Goal: Task Accomplishment & Management: Manage account settings

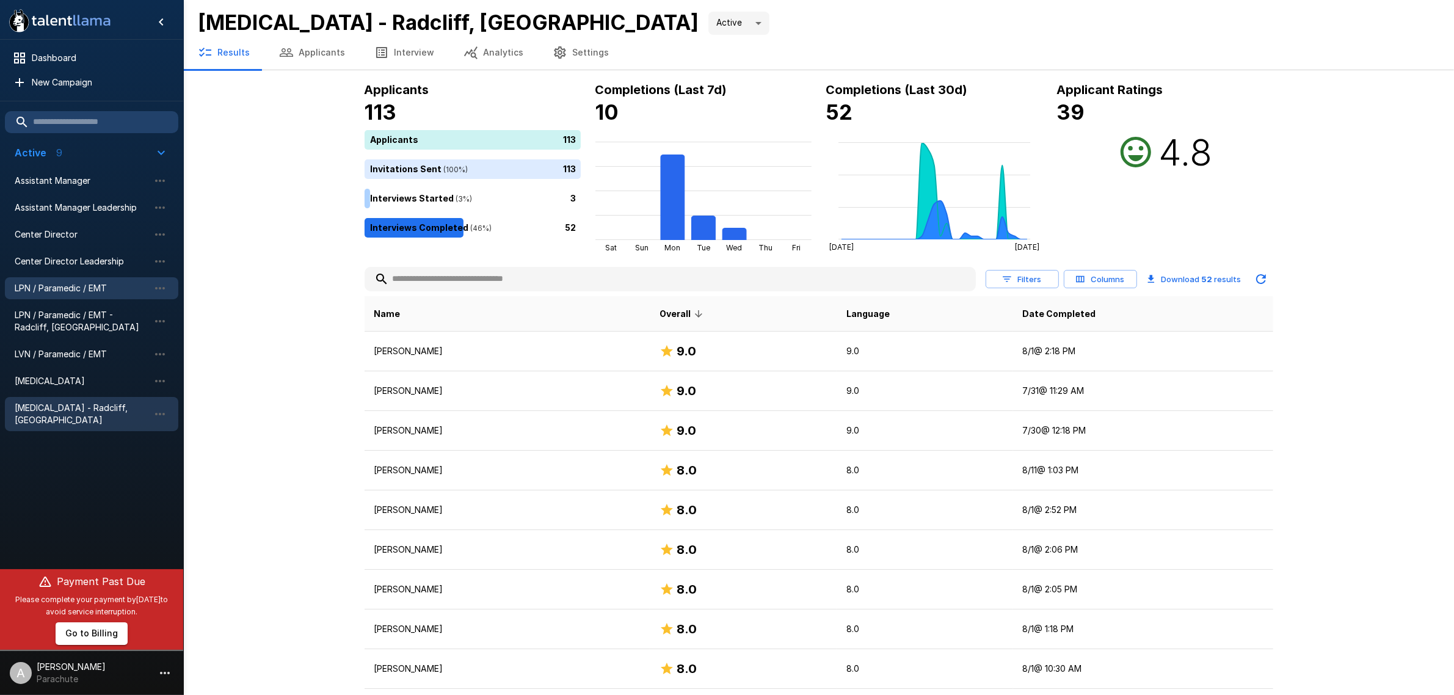
click at [85, 285] on span "LPN / Paramedic / EMT" at bounding box center [82, 288] width 134 height 12
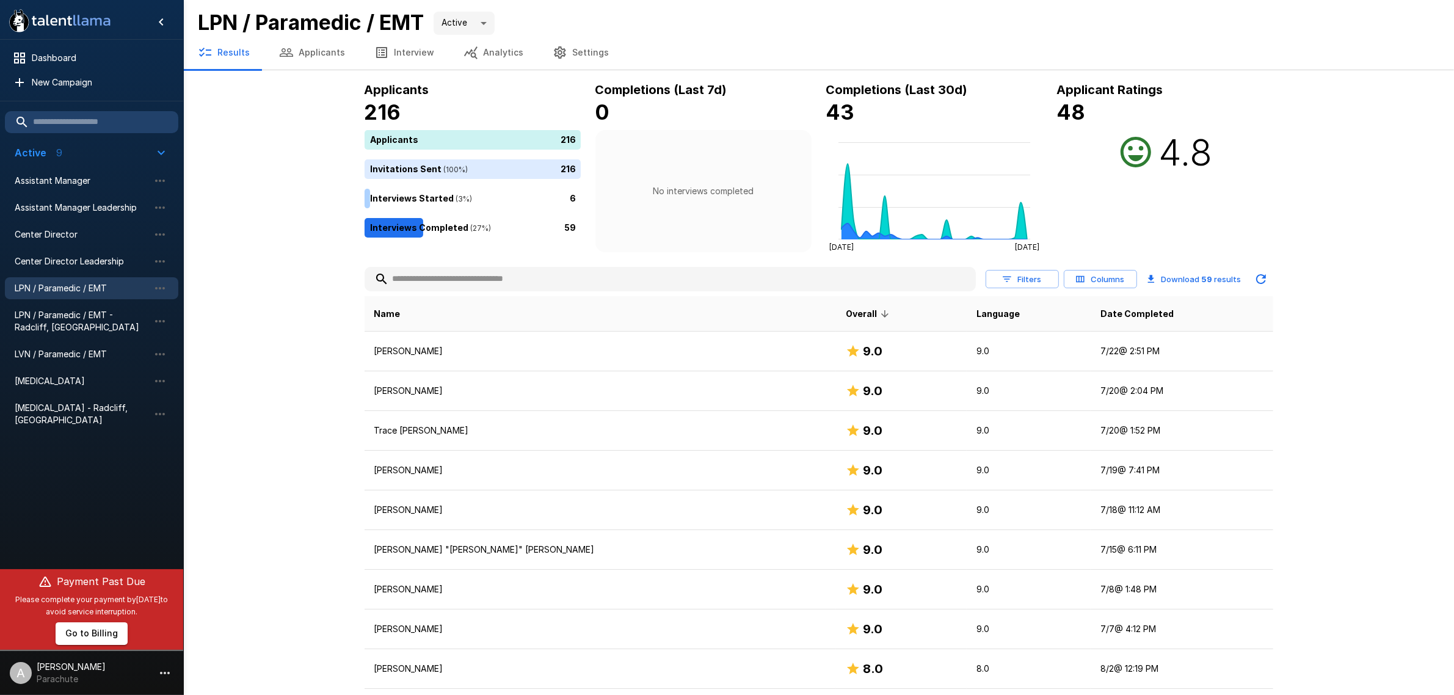
click at [303, 49] on button "Applicants" at bounding box center [311, 52] width 95 height 34
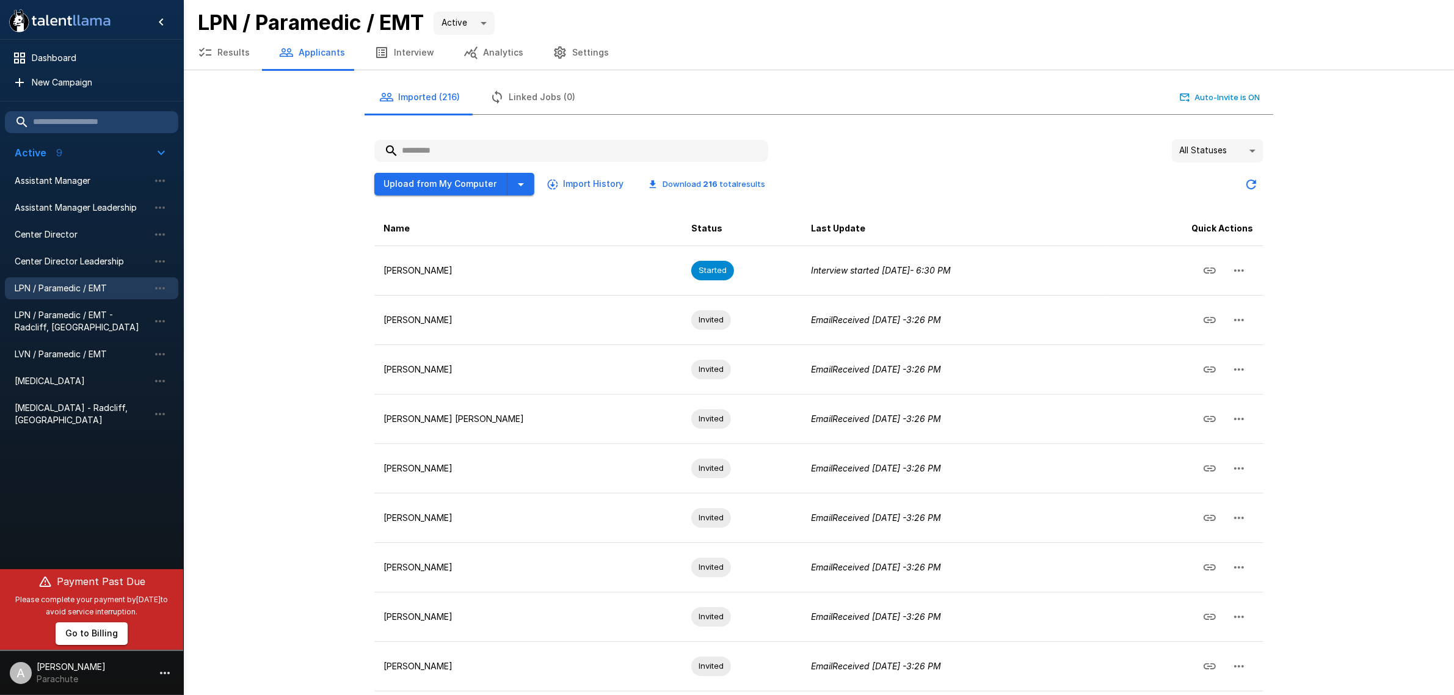
click at [422, 147] on input "text" at bounding box center [571, 151] width 394 height 22
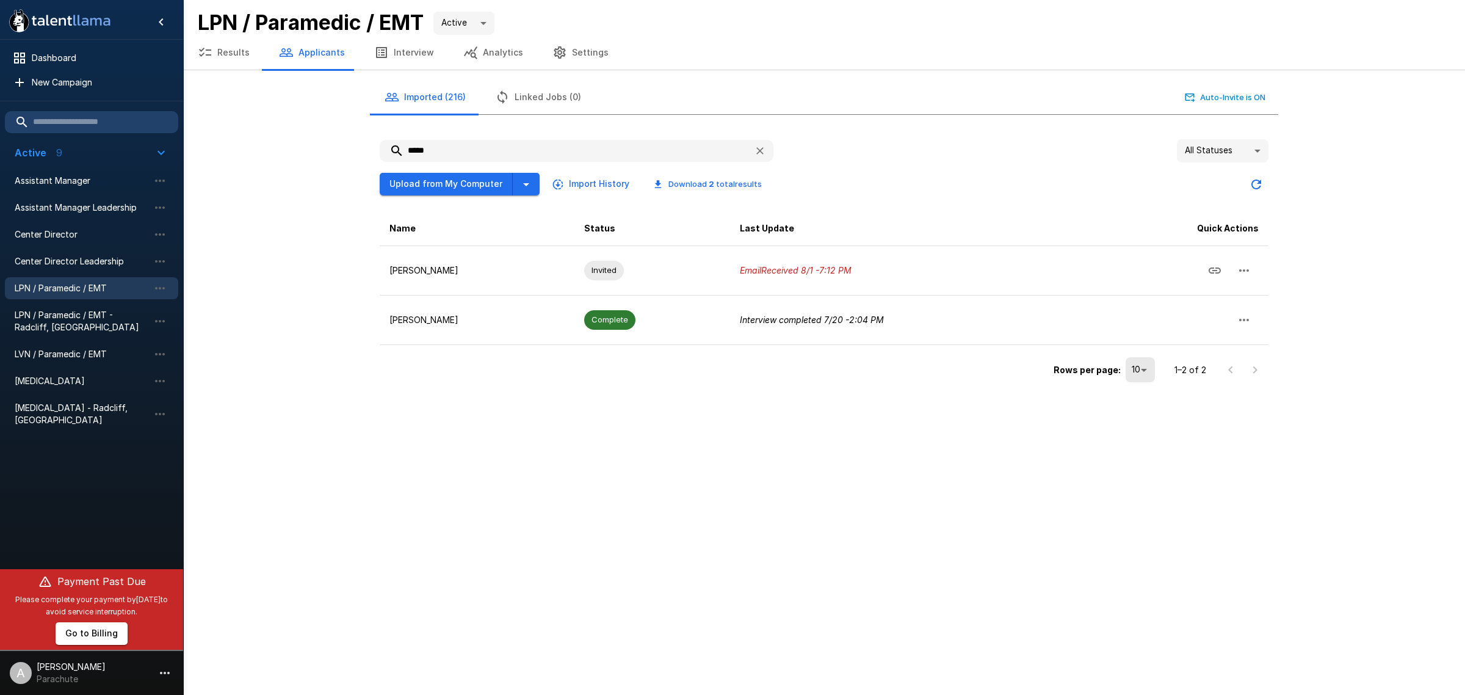
type input "*****"
click at [462, 181] on button "Upload from My Computer" at bounding box center [446, 184] width 133 height 23
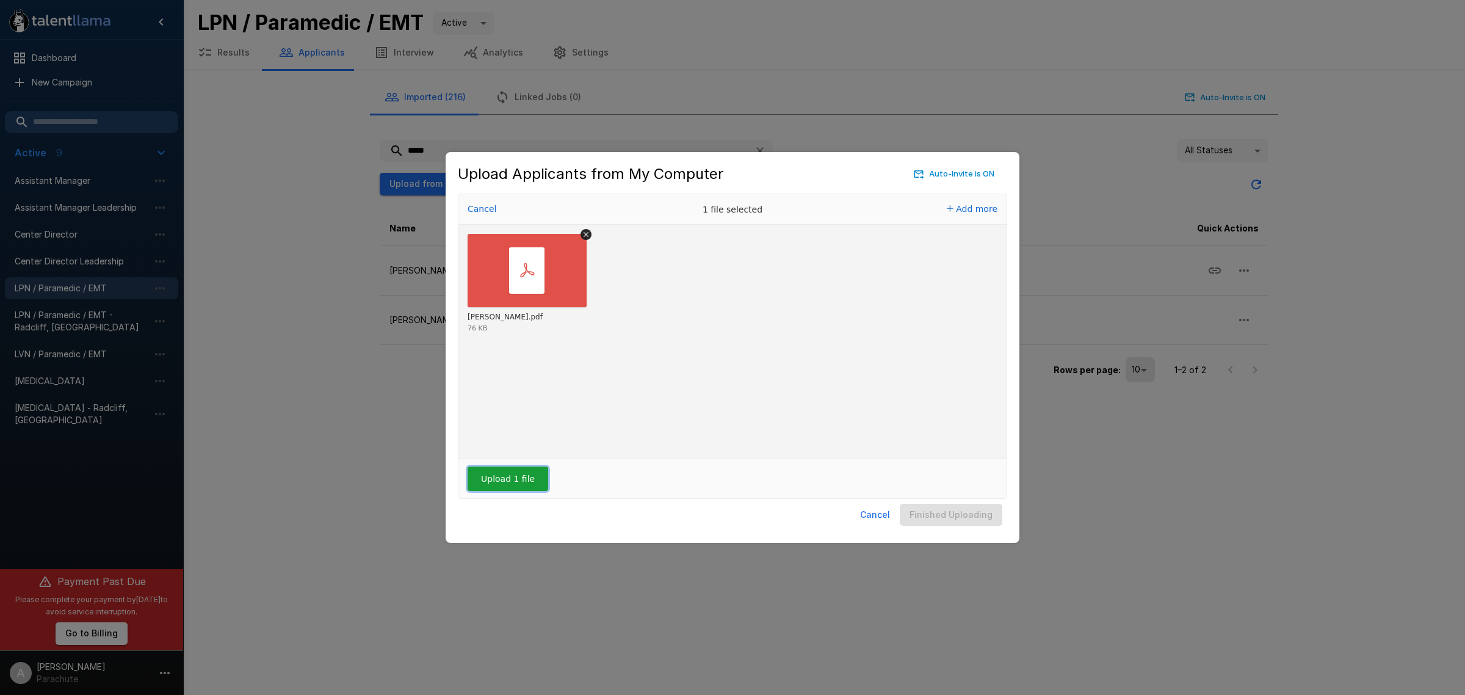
click at [529, 474] on button "Upload 1 file" at bounding box center [508, 478] width 81 height 24
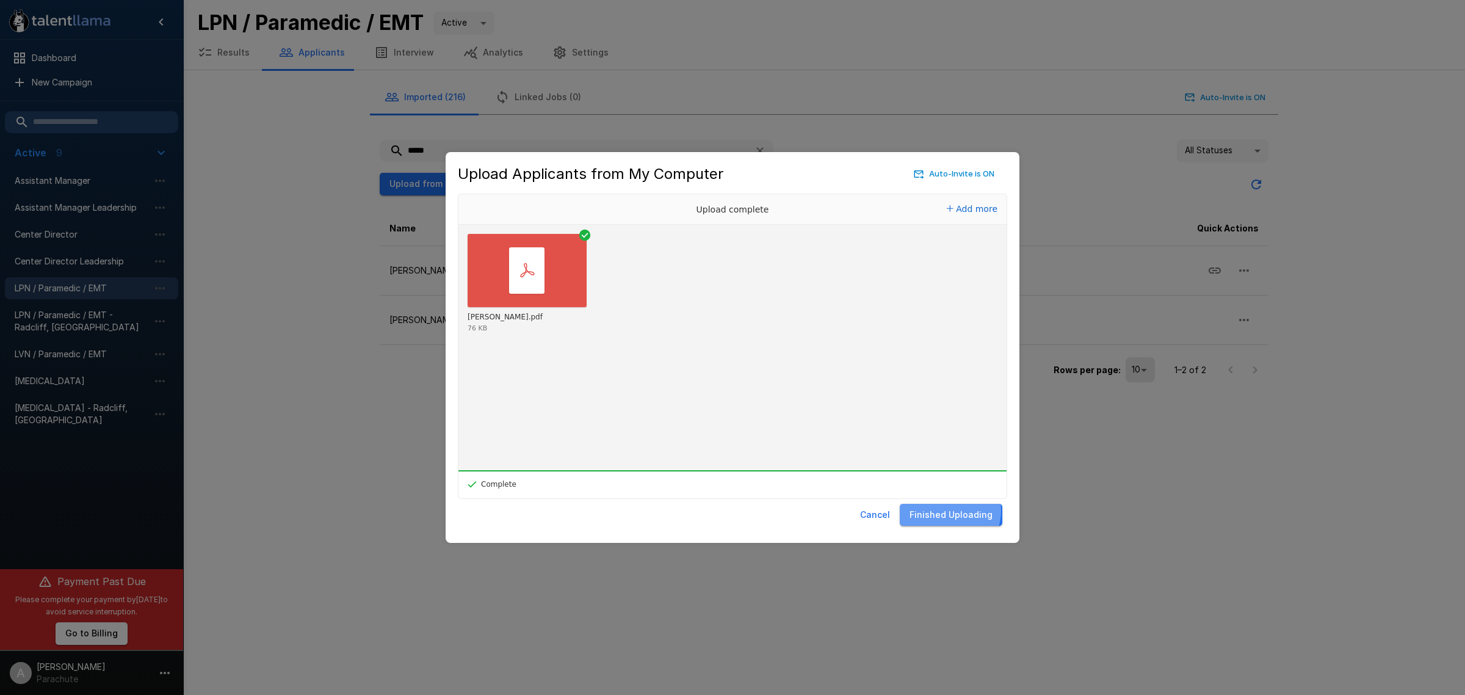
click at [953, 511] on button "Finished Uploading" at bounding box center [951, 515] width 103 height 23
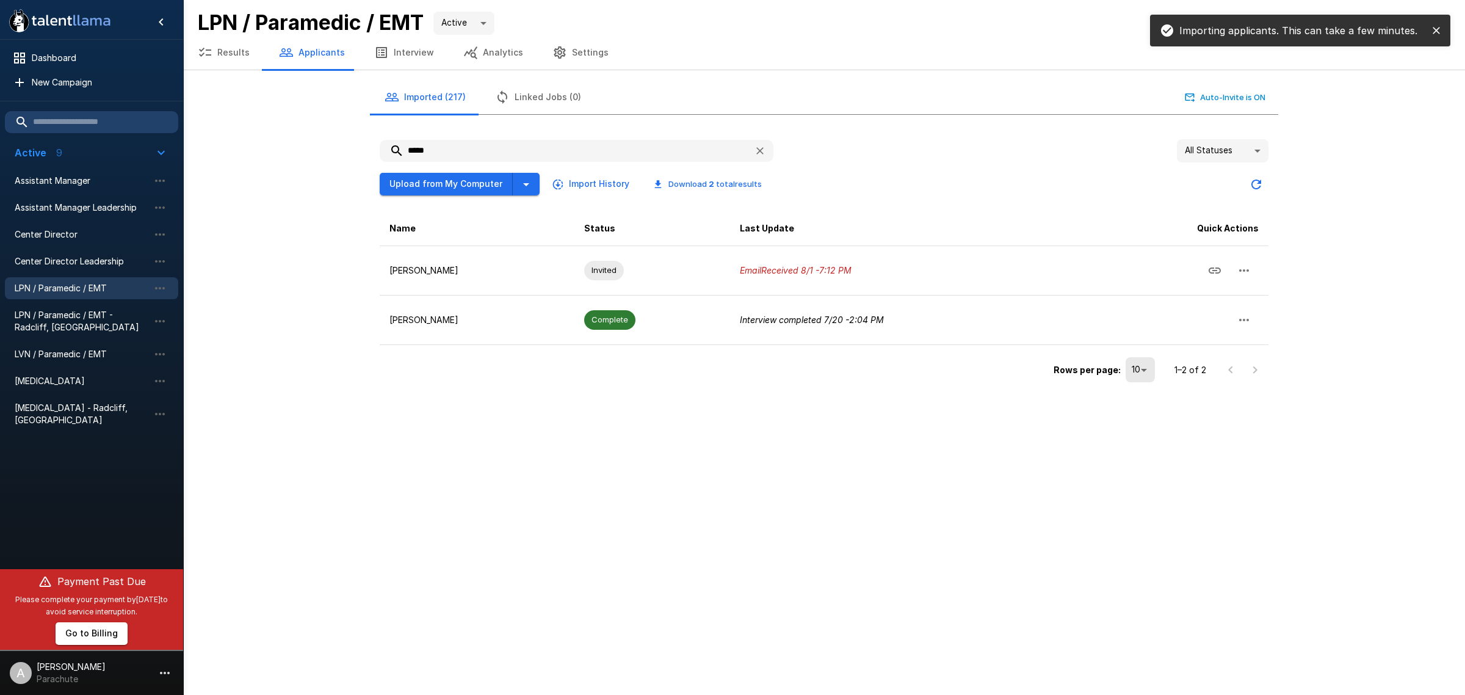
click at [322, 148] on div ".st0{fill:#FFFFFF;} .st1{fill:#76a4ed;} Dashboard New Campaign Active 9 Assista…" at bounding box center [824, 198] width 1282 height 396
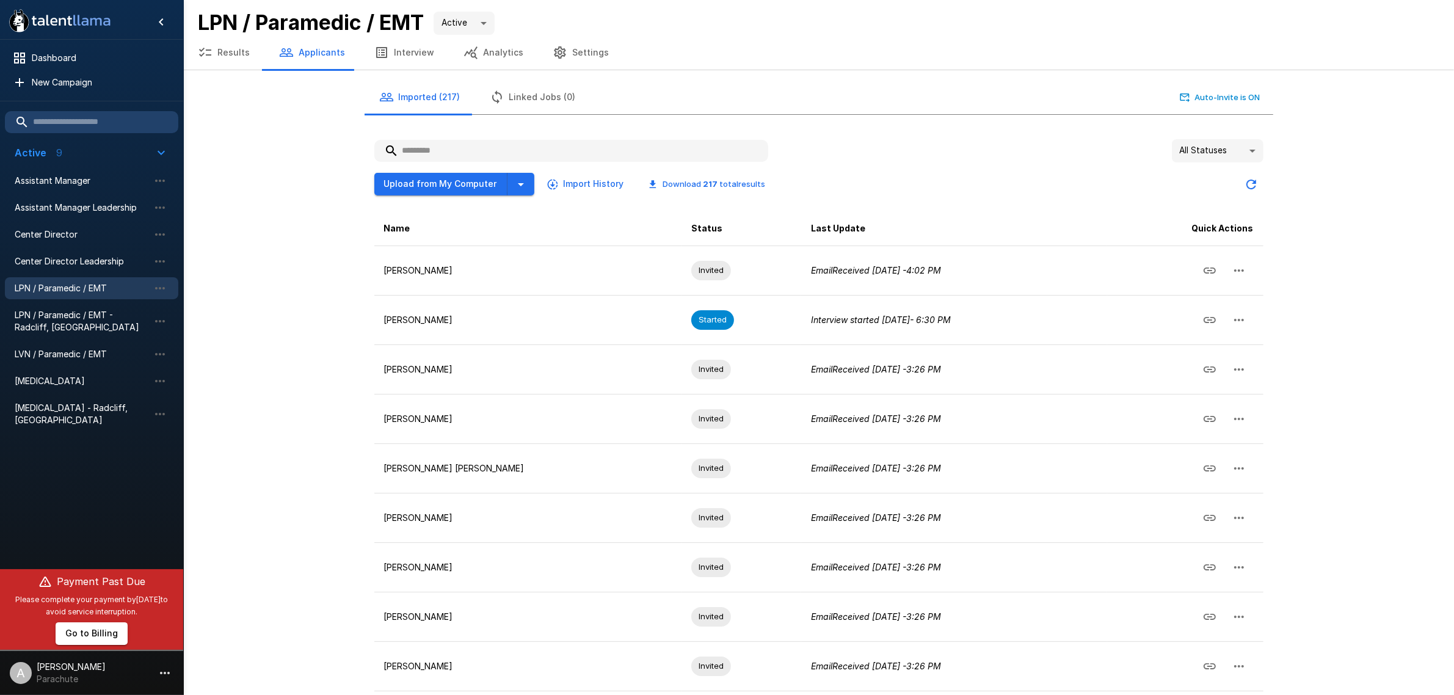
click at [446, 143] on input "text" at bounding box center [571, 151] width 394 height 22
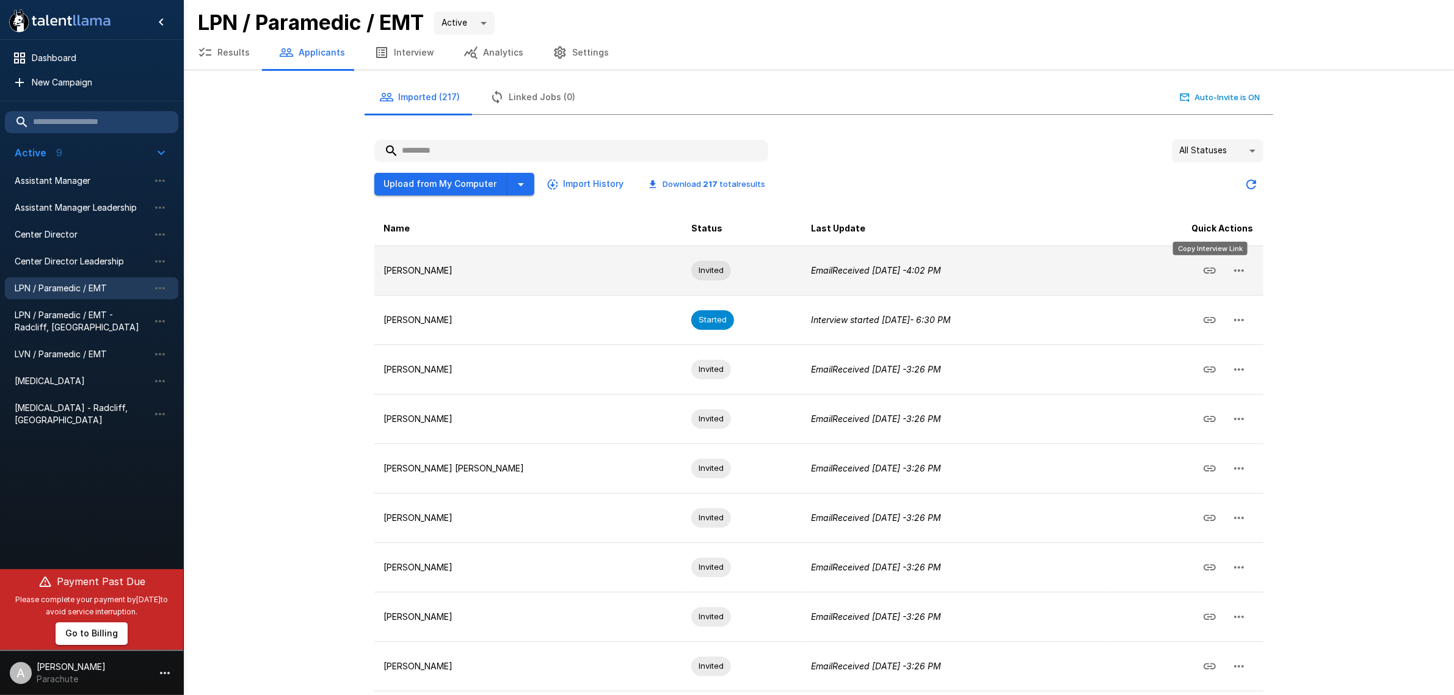
click at [1202, 264] on icon "Copy Interview Link" at bounding box center [1209, 270] width 15 height 15
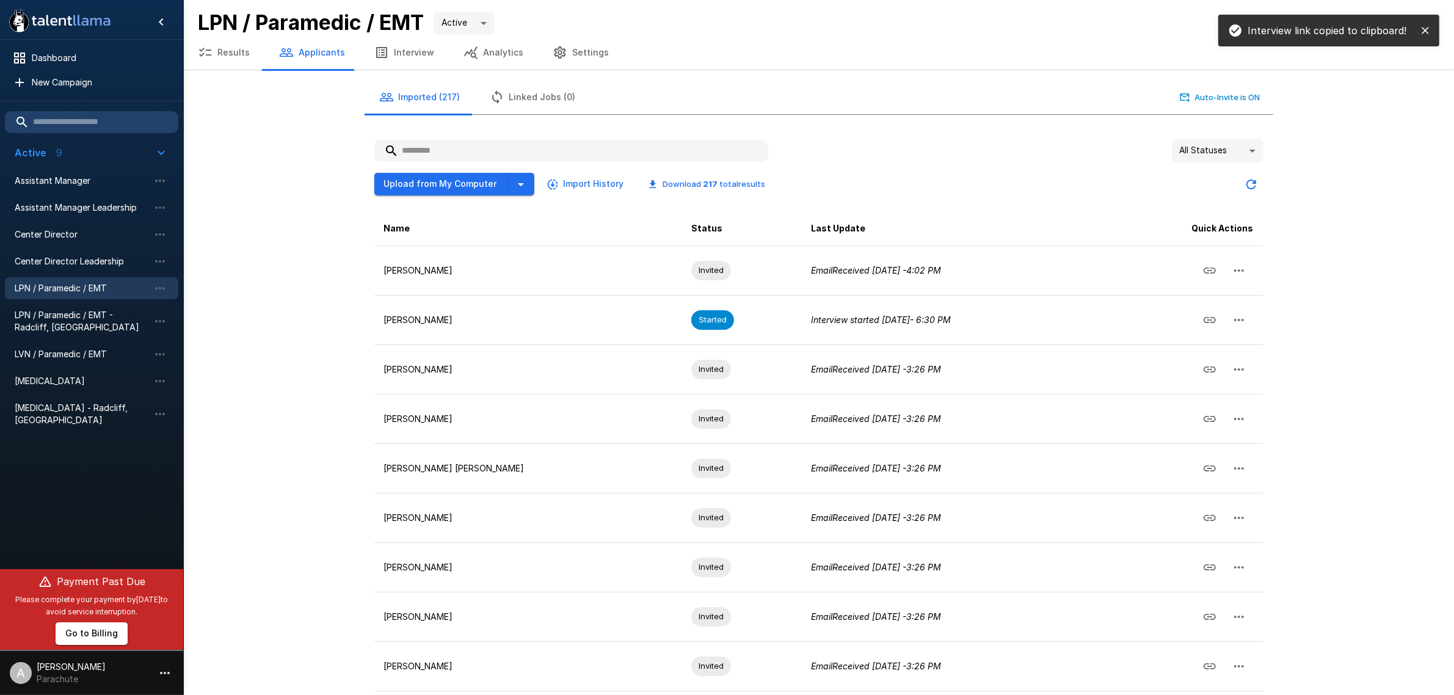
click at [469, 150] on input "text" at bounding box center [571, 151] width 394 height 22
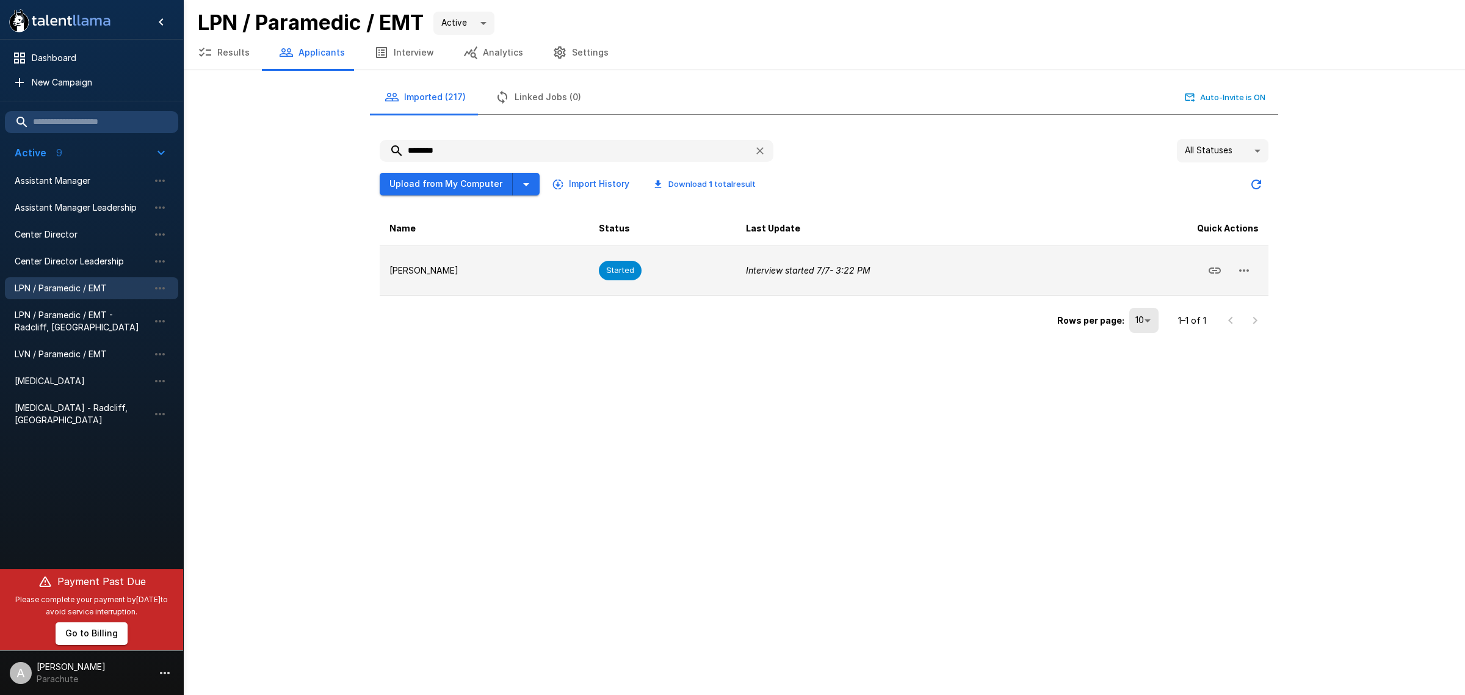
type input "********"
click at [1218, 267] on icon "Copy Interview Link" at bounding box center [1215, 270] width 12 height 6
